Goal: Find specific page/section: Find specific page/section

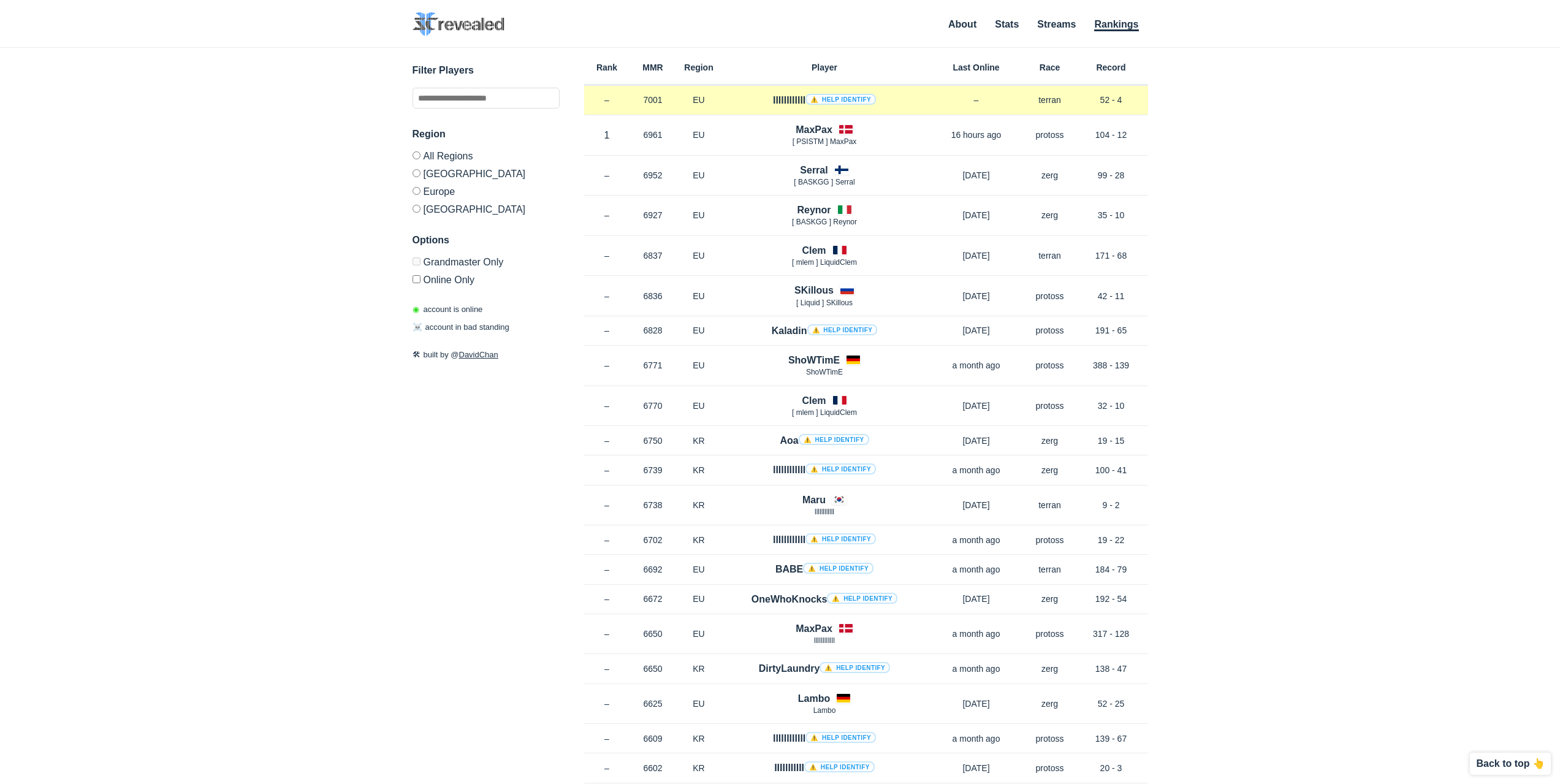
click at [779, 104] on h4 "llllllllllll ⚠️ Help identify" at bounding box center [825, 100] width 103 height 14
click at [779, 100] on h4 "llllllllllll ⚠️ Help identify" at bounding box center [825, 100] width 103 height 14
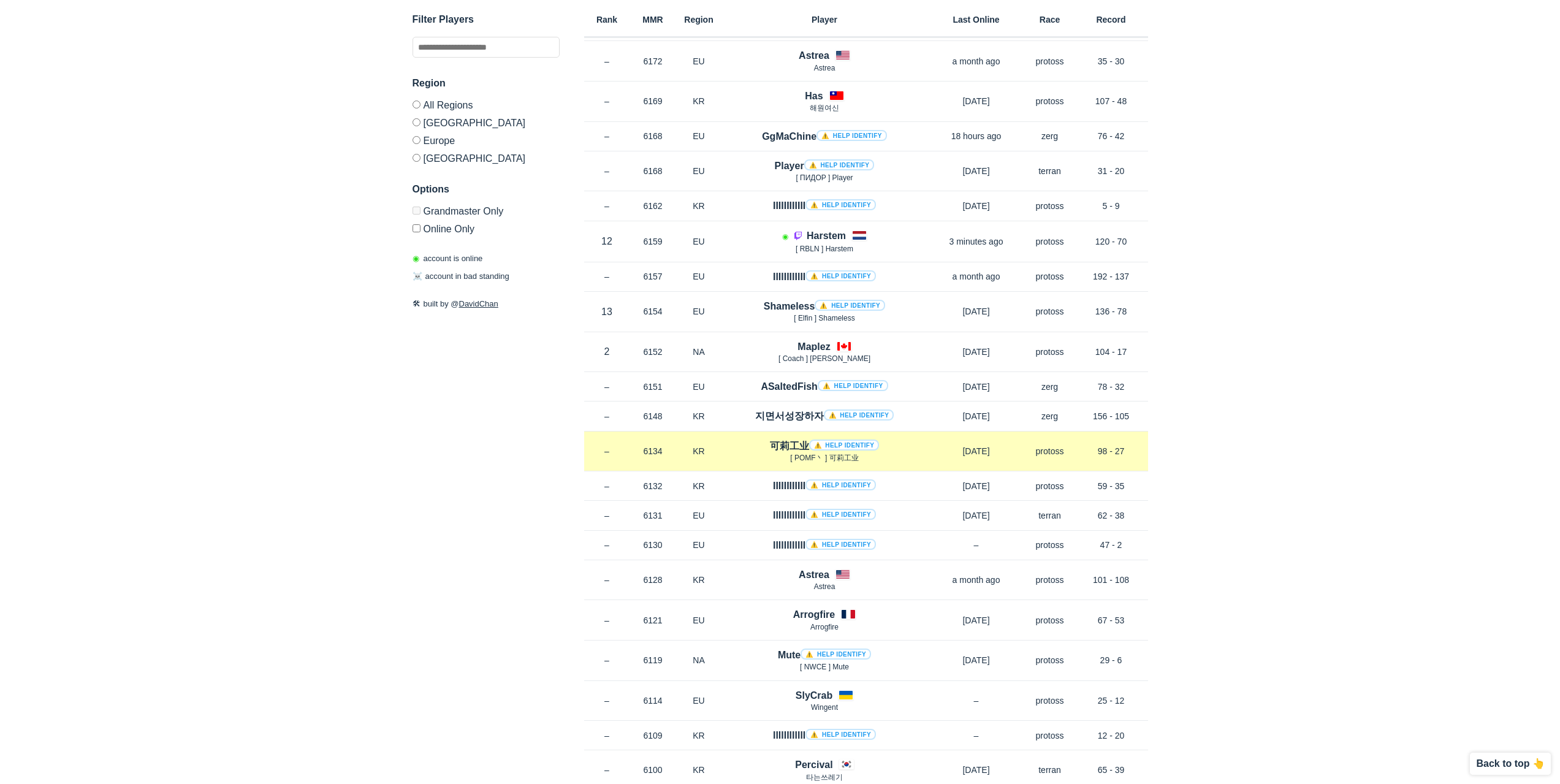
scroll to position [3370, 0]
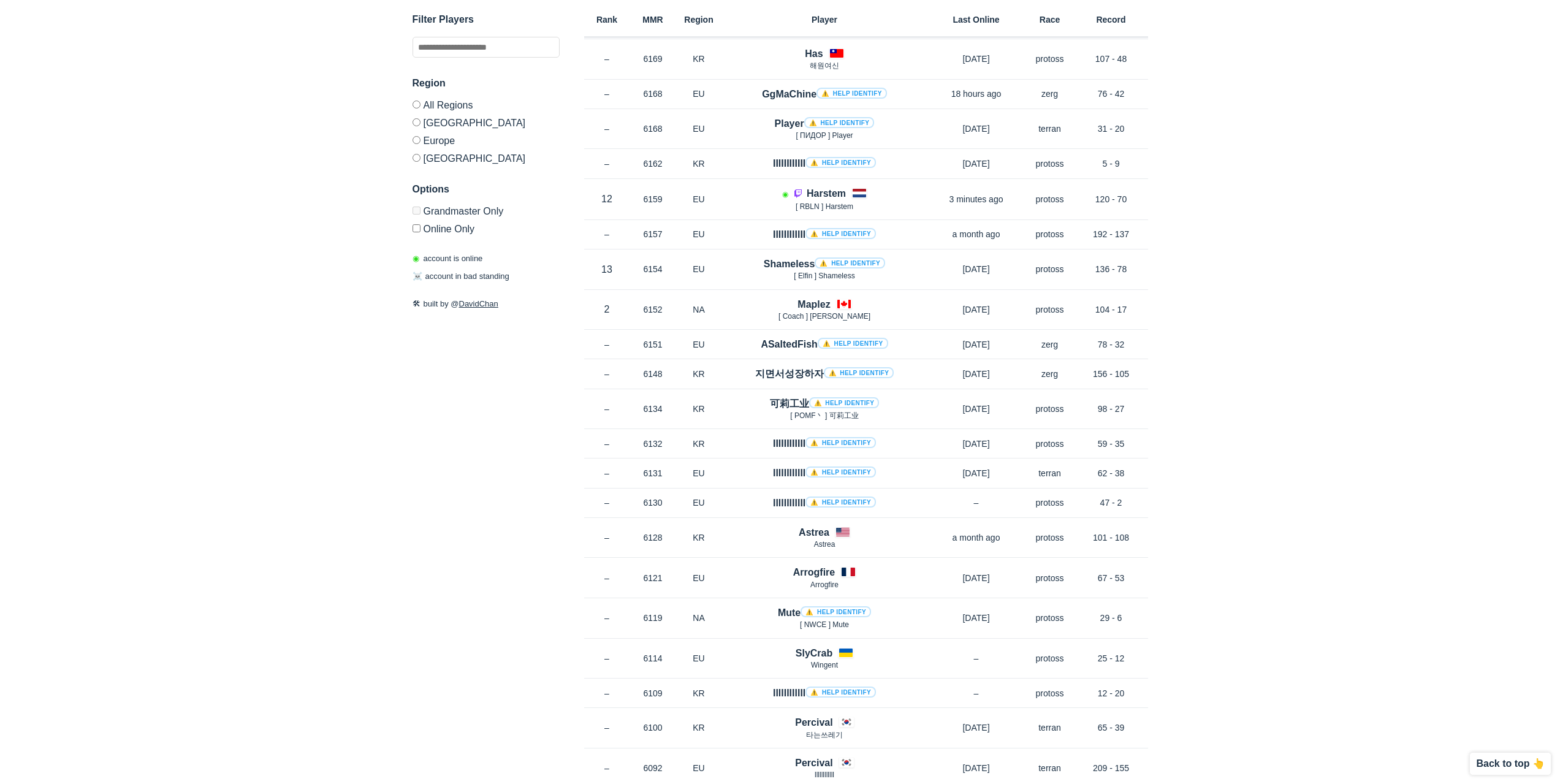
click at [459, 123] on label "[GEOGRAPHIC_DATA]" at bounding box center [486, 122] width 147 height 18
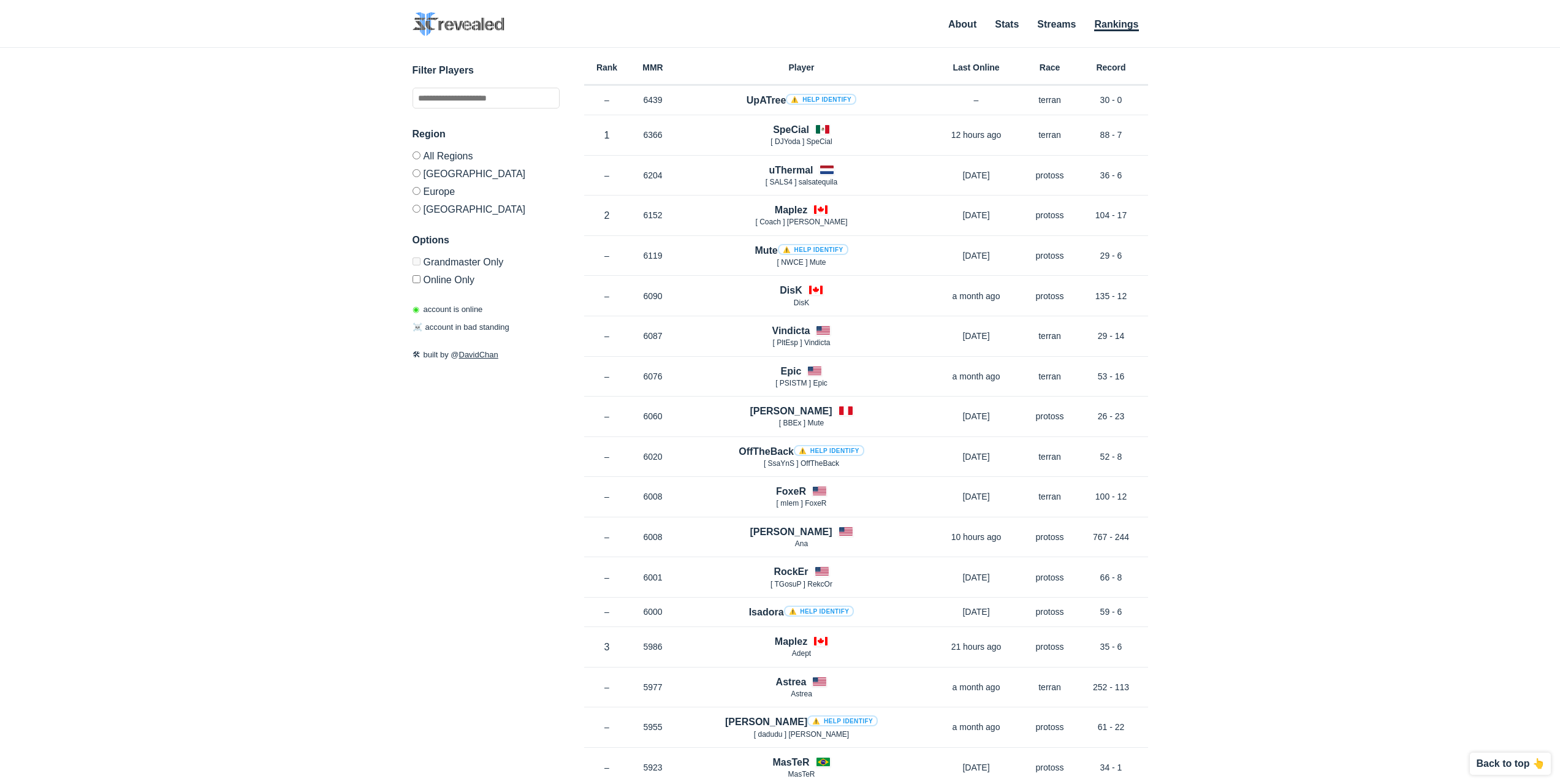
drag, startPoint x: 505, startPoint y: 501, endPoint x: 502, endPoint y: 350, distance: 151.0
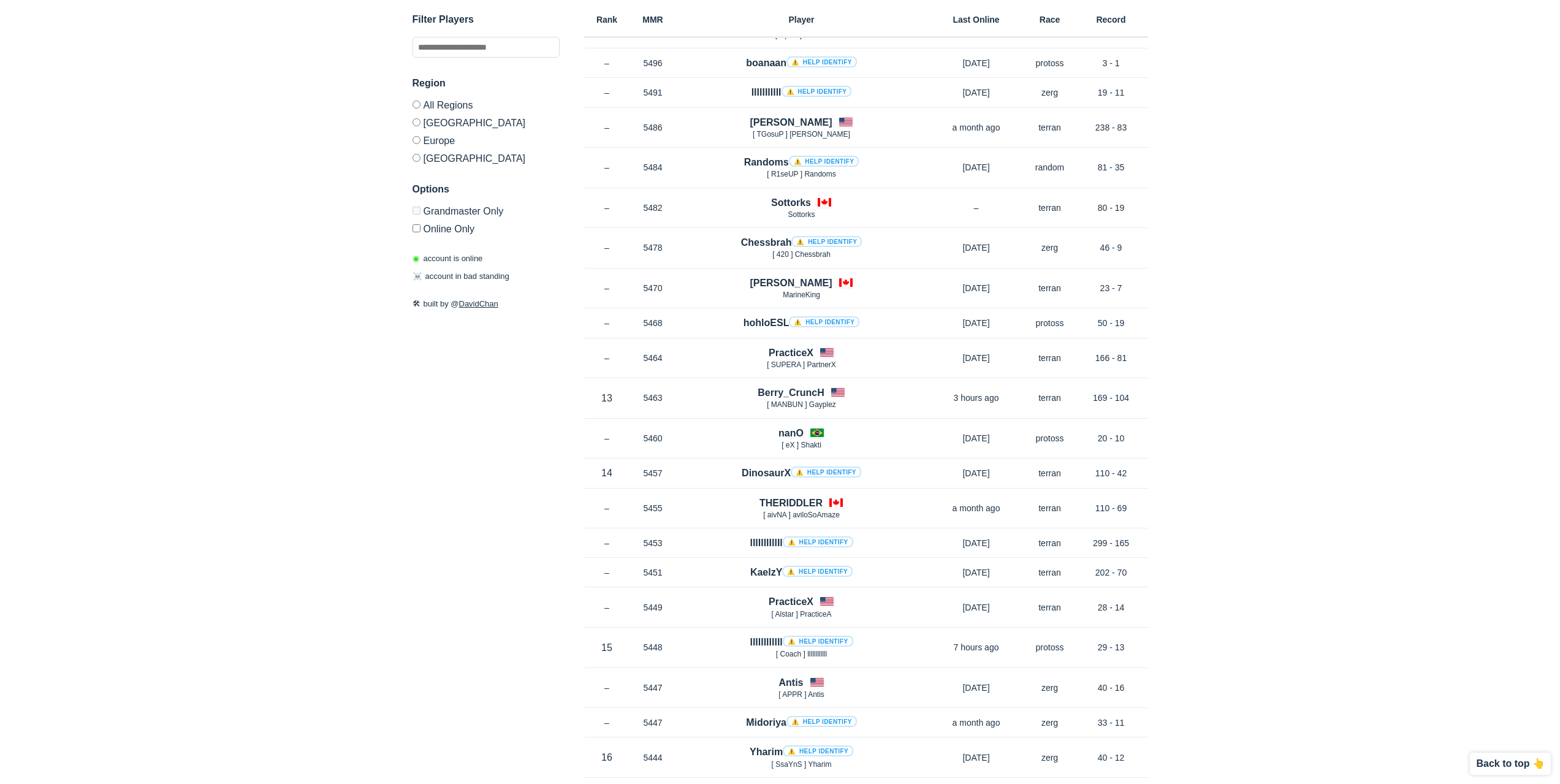
scroll to position [3125, 0]
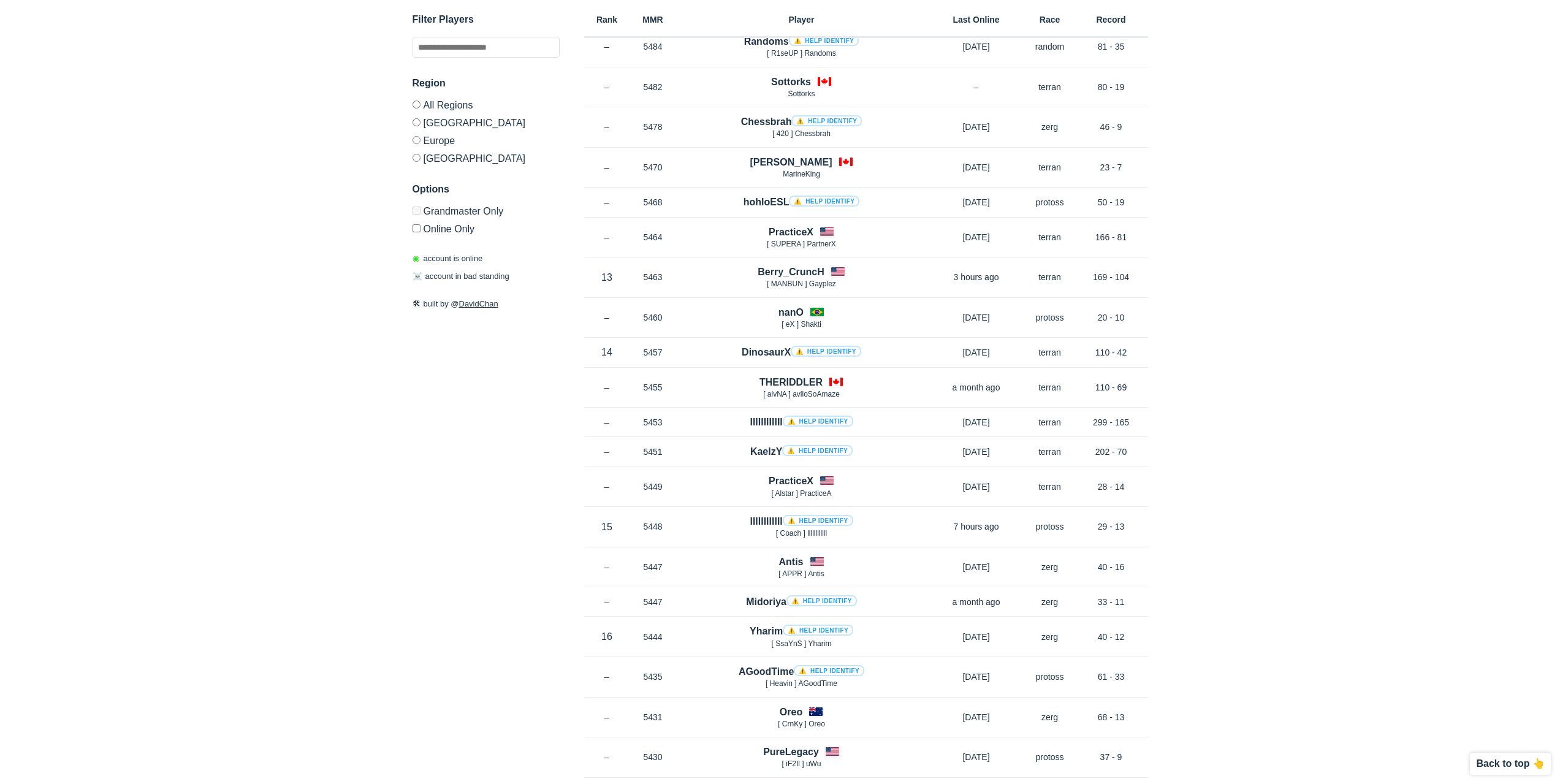
click at [443, 141] on label "Europe" at bounding box center [486, 140] width 147 height 18
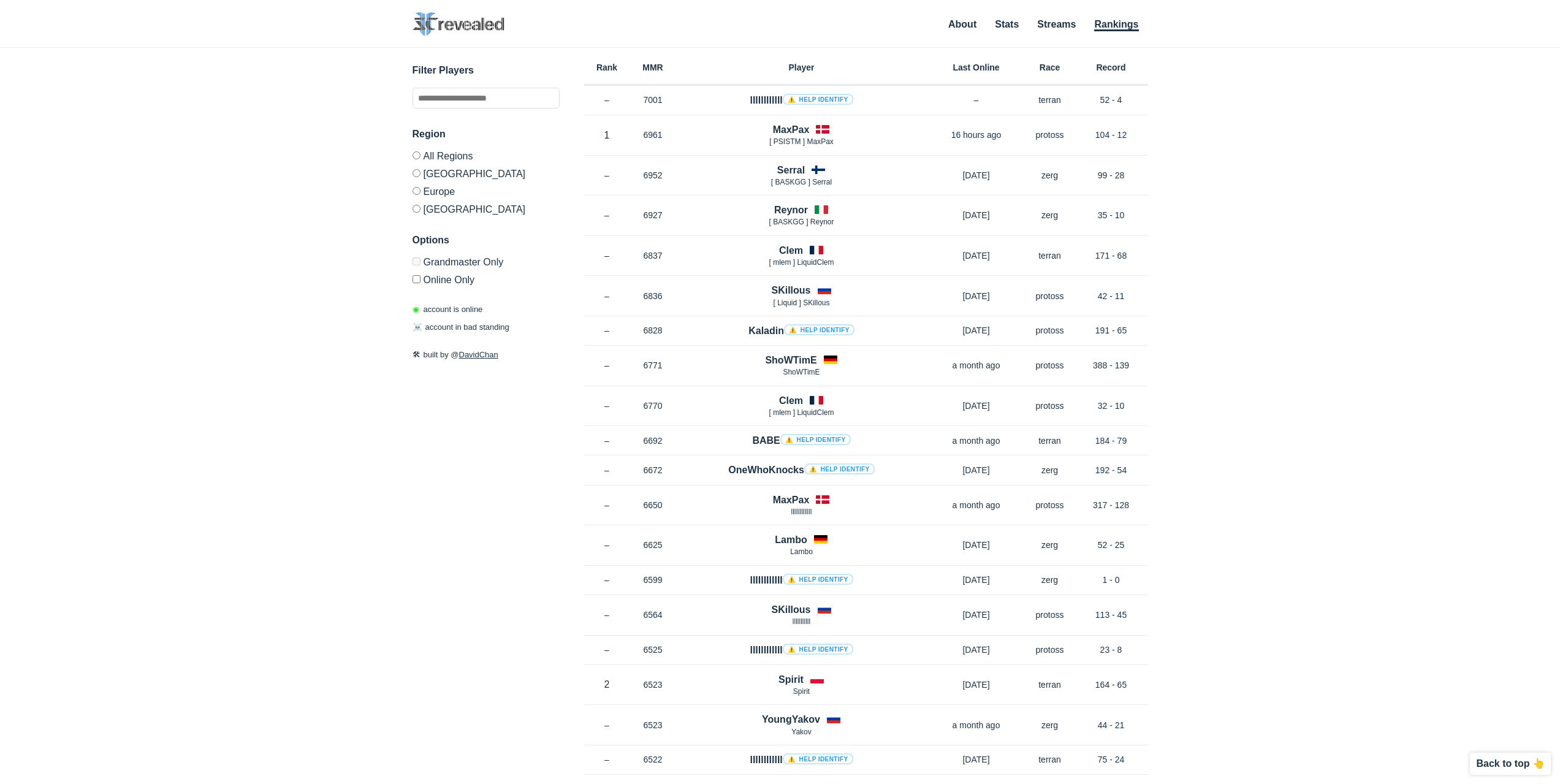
drag, startPoint x: 465, startPoint y: 590, endPoint x: 456, endPoint y: 363, distance: 227.2
drag, startPoint x: 1250, startPoint y: 559, endPoint x: 1202, endPoint y: 310, distance: 253.6
click at [1056, 29] on link "Streams" at bounding box center [1056, 25] width 38 height 13
